Goal: Task Accomplishment & Management: Manage account settings

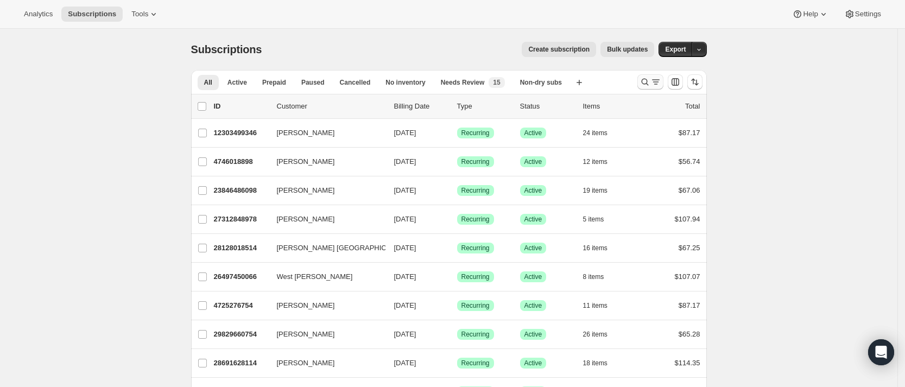
click at [648, 86] on icon "Search and filter results" at bounding box center [644, 82] width 11 height 11
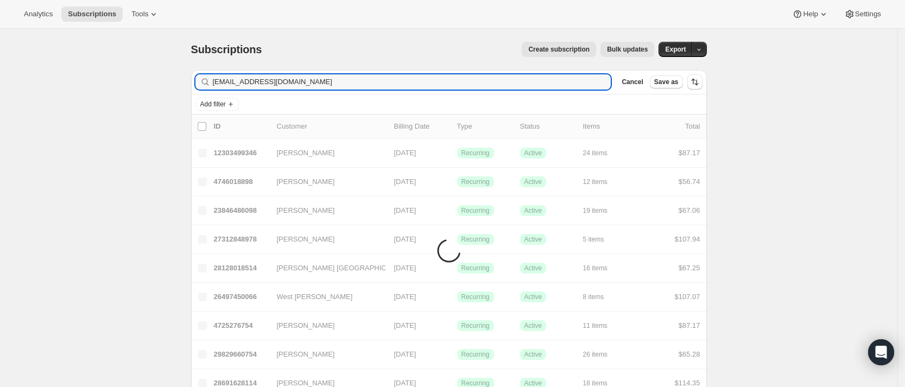
type input "[EMAIL_ADDRESS][DOMAIN_NAME]"
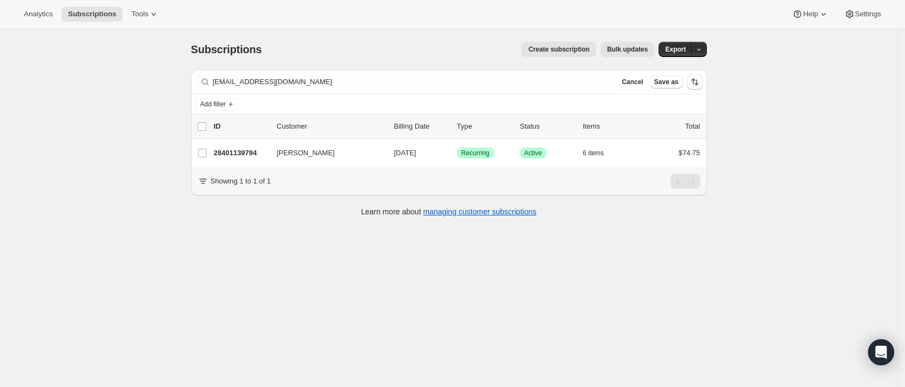
click at [480, 296] on div "Subscriptions. This page is ready Subscriptions Create subscription Bulk update…" at bounding box center [448, 222] width 897 height 387
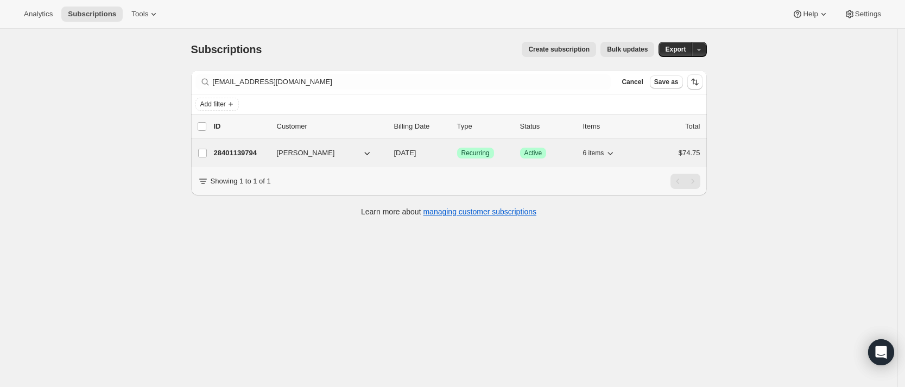
click at [238, 150] on p "28401139794" at bounding box center [241, 153] width 54 height 11
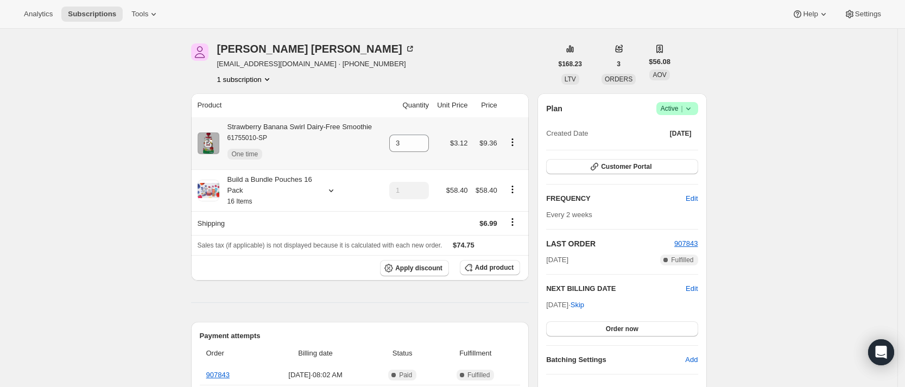
scroll to position [46, 0]
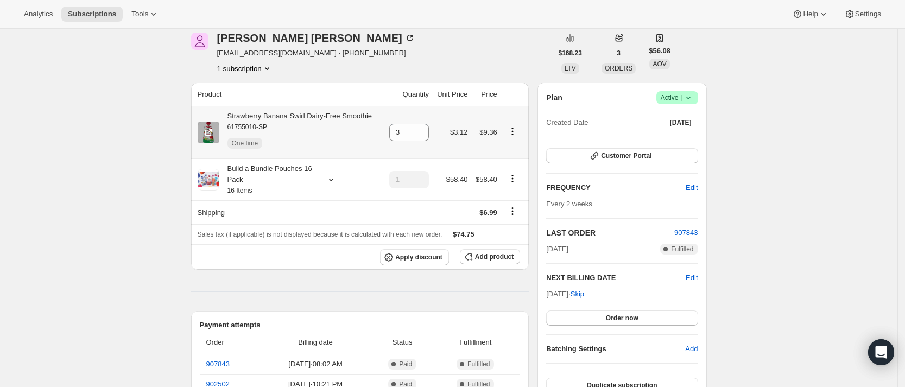
click at [515, 132] on icon "Product actions" at bounding box center [512, 131] width 11 height 11
click at [508, 186] on span "Remove" at bounding box center [514, 189] width 66 height 11
type input "0"
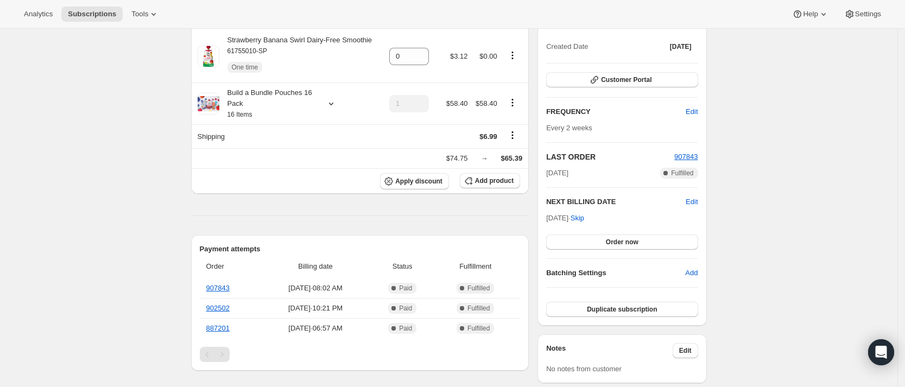
scroll to position [59, 0]
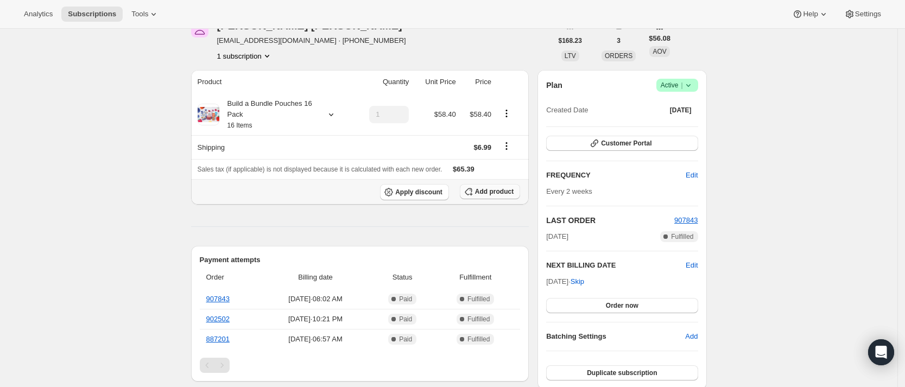
click at [484, 194] on span "Add product" at bounding box center [494, 191] width 39 height 9
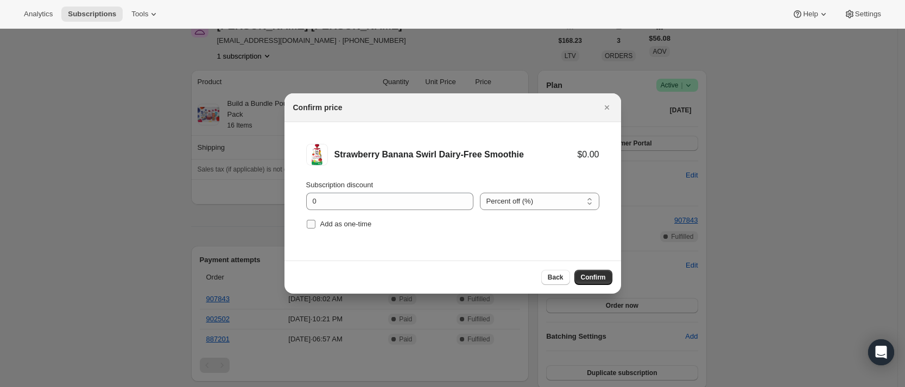
click at [345, 228] on span "Add as one-time" at bounding box center [346, 224] width 52 height 8
click at [315, 228] on input "Add as one-time" at bounding box center [311, 224] width 9 height 9
checkbox input "true"
click at [599, 284] on button "Confirm" at bounding box center [593, 277] width 38 height 15
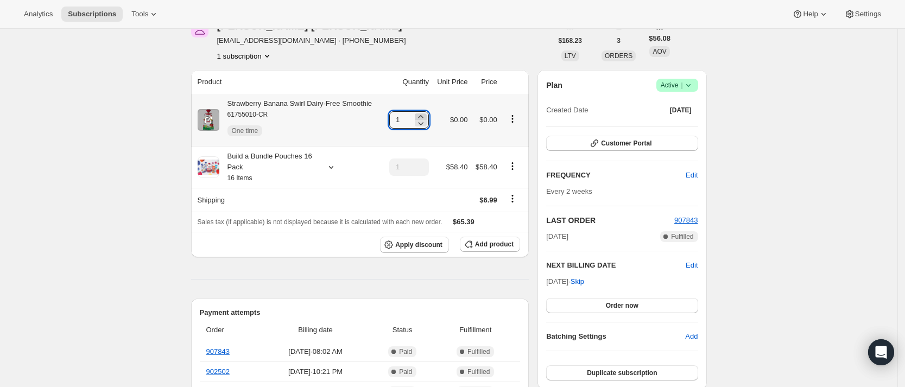
click at [423, 115] on icon at bounding box center [420, 116] width 11 height 11
type input "4"
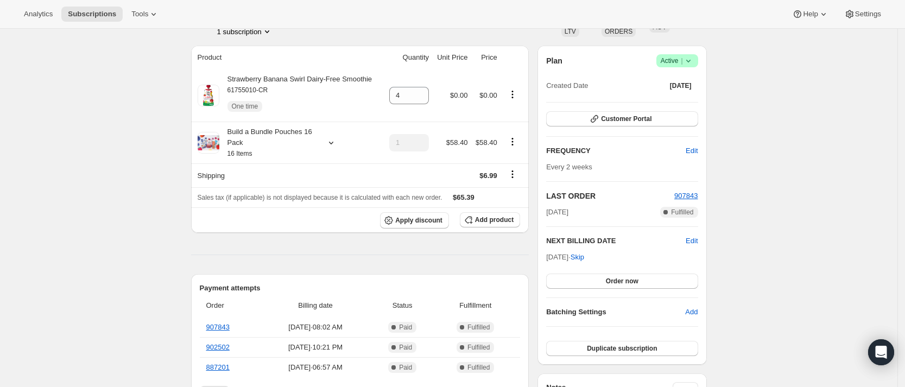
scroll to position [83, 0]
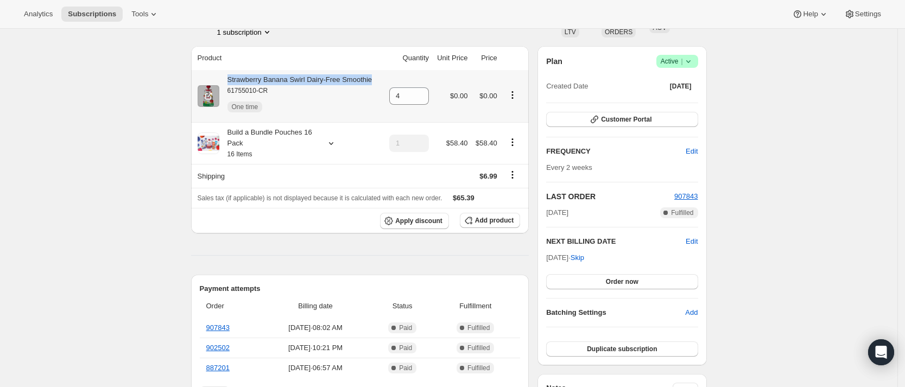
drag, startPoint x: 374, startPoint y: 78, endPoint x: 231, endPoint y: 77, distance: 142.8
click at [231, 77] on div "Strawberry Banana Swirl Dairy-Free Smoothie 61755010-CR One time" at bounding box center [289, 95] width 183 height 43
copy div "Strawberry Banana Swirl Dairy-Free Smoothie"
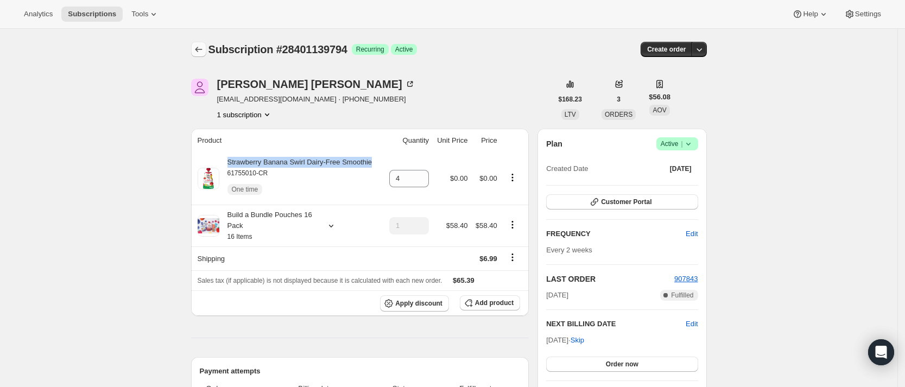
click at [200, 52] on icon "Subscriptions" at bounding box center [198, 49] width 11 height 11
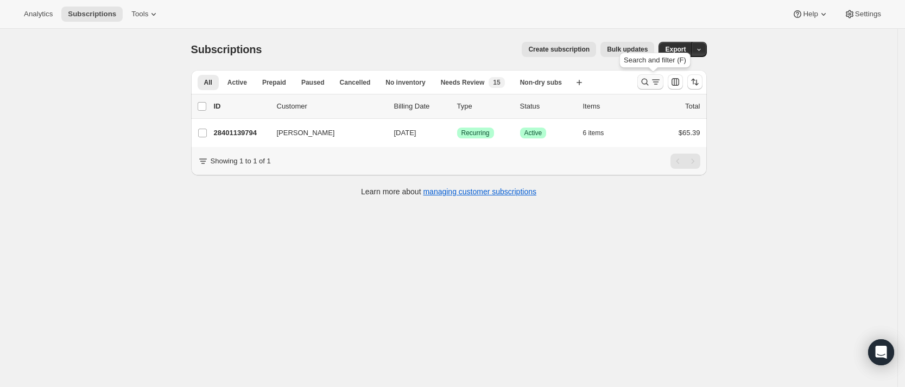
click at [645, 86] on icon "Search and filter results" at bounding box center [644, 82] width 11 height 11
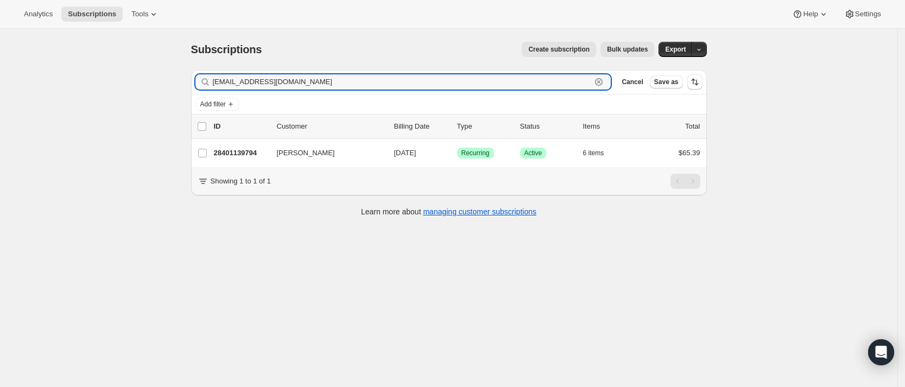
click at [604, 84] on icon "button" at bounding box center [598, 82] width 11 height 11
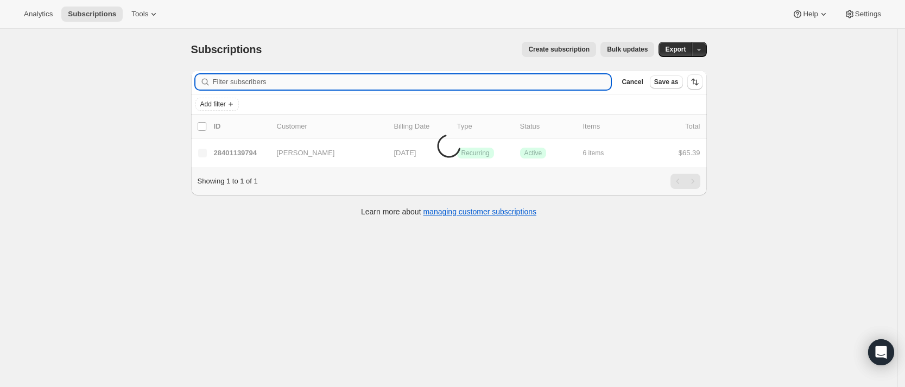
paste input "[EMAIL_ADDRESS][DOMAIN_NAME]"
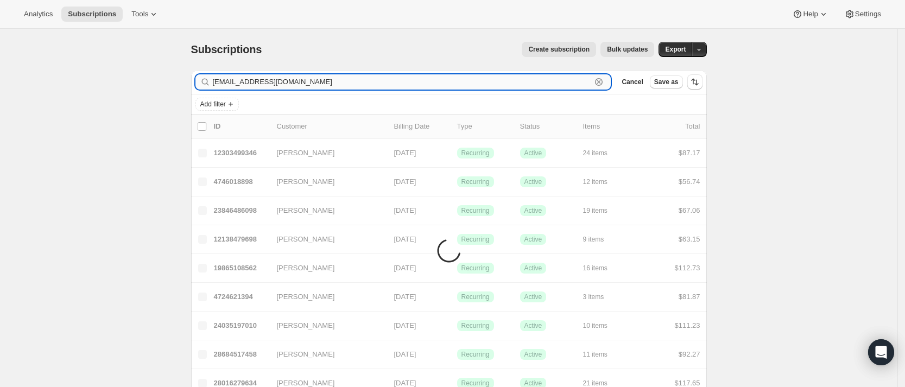
type input "[EMAIL_ADDRESS][DOMAIN_NAME]"
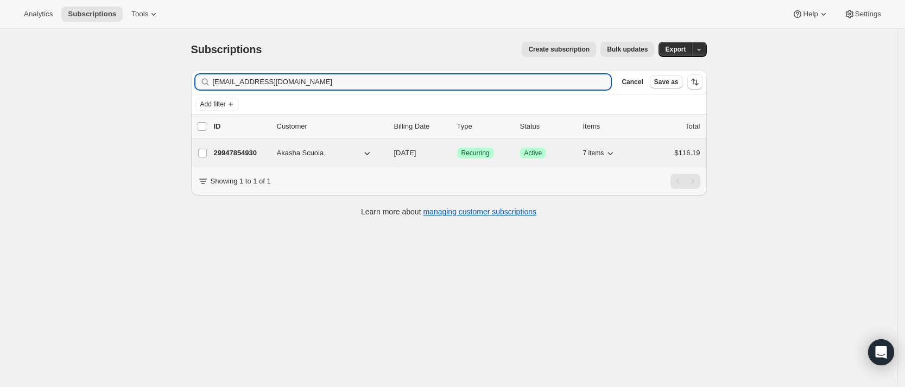
click at [230, 154] on p "29947854930" at bounding box center [241, 153] width 54 height 11
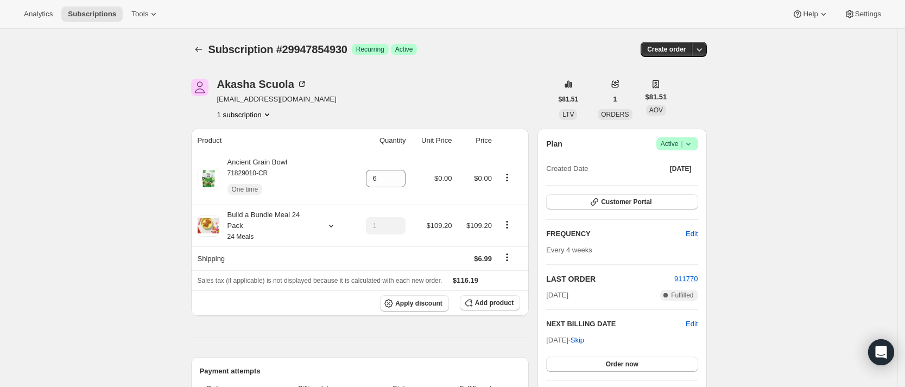
click at [205, 59] on div "Subscription #29947854930. This page is ready Subscription #29947854930 Success…" at bounding box center [449, 49] width 516 height 41
click at [202, 52] on icon "Subscriptions" at bounding box center [198, 49] width 11 height 11
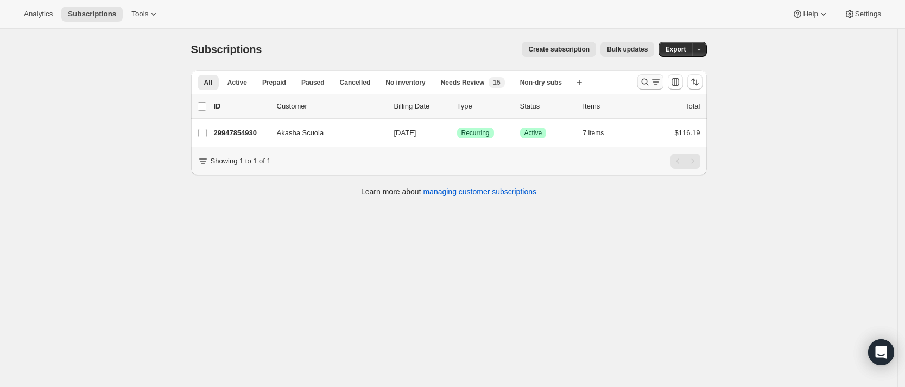
click at [644, 83] on icon "Search and filter results" at bounding box center [644, 82] width 11 height 11
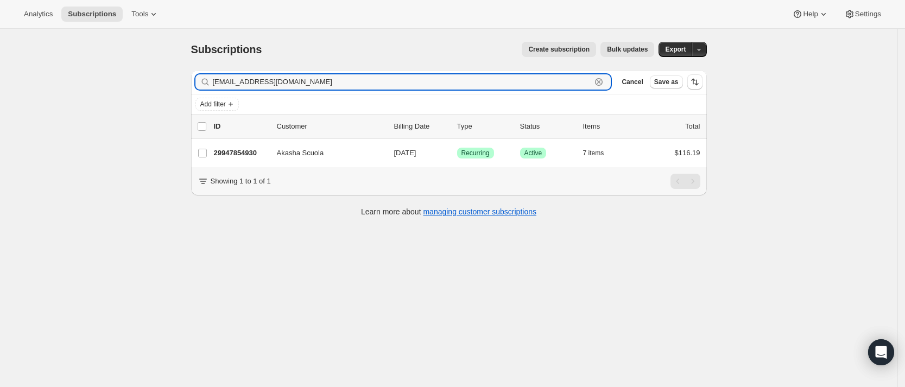
click at [604, 84] on icon "button" at bounding box center [598, 82] width 11 height 11
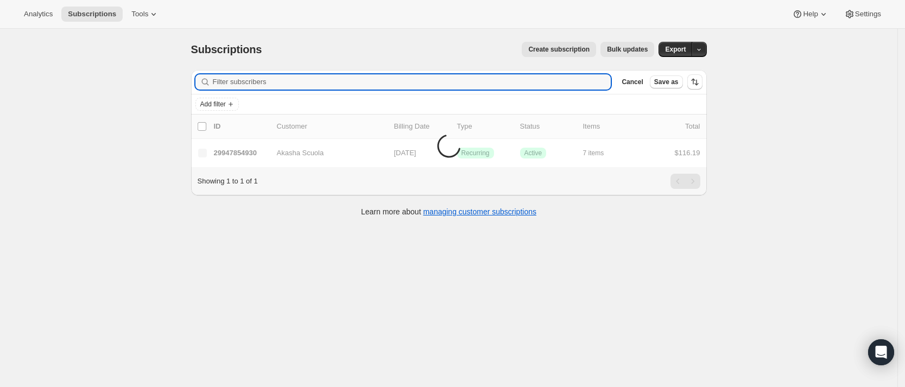
paste input "[EMAIL_ADDRESS][PERSON_NAME][DOMAIN_NAME]"
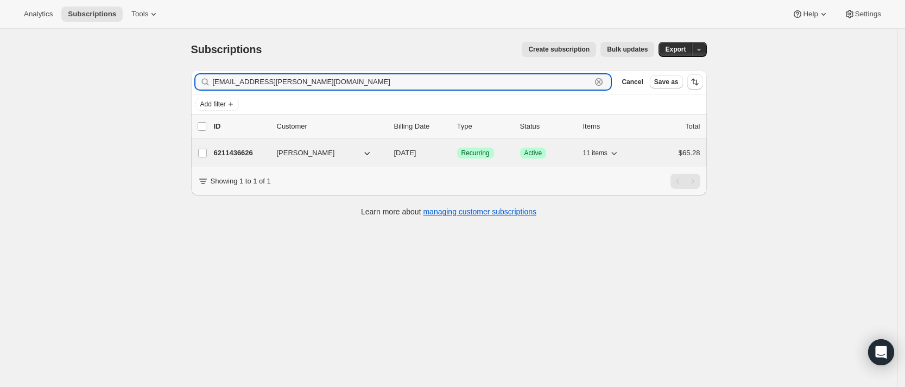
type input "[EMAIL_ADDRESS][PERSON_NAME][DOMAIN_NAME]"
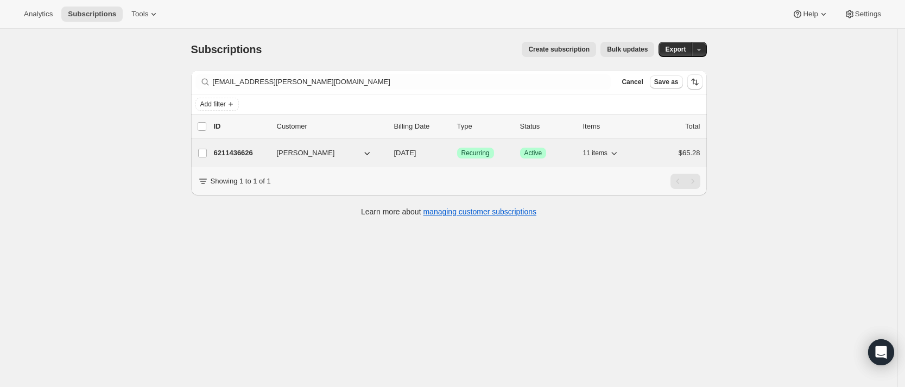
click at [252, 153] on p "6211436626" at bounding box center [241, 153] width 54 height 11
